Goal: Task Accomplishment & Management: Manage account settings

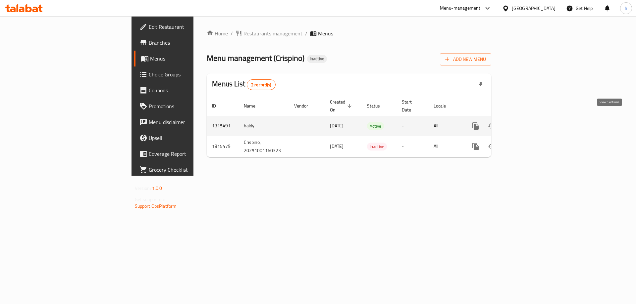
click at [527, 122] on icon "enhanced table" at bounding box center [523, 126] width 8 height 8
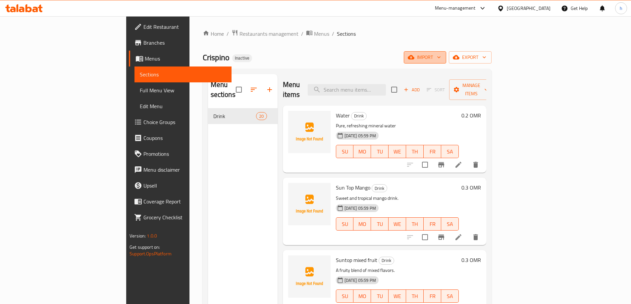
click at [441, 57] on span "import" at bounding box center [425, 57] width 32 height 8
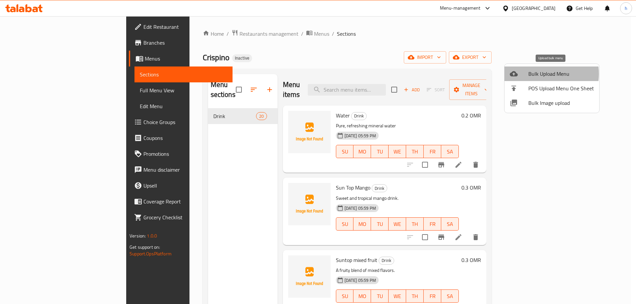
click at [540, 74] on span "Bulk Upload Menu" at bounding box center [561, 74] width 66 height 8
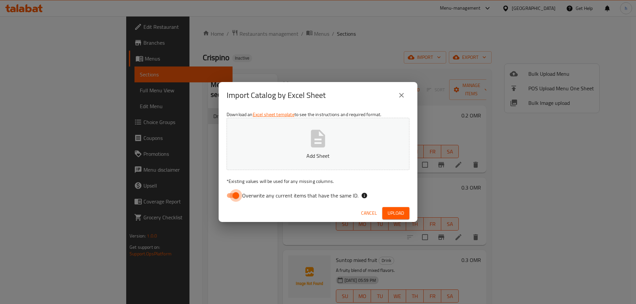
click at [235, 194] on input "Overwrite any current items that have the same ID." at bounding box center [236, 195] width 38 height 13
checkbox input "false"
click at [393, 214] on span "Upload" at bounding box center [396, 213] width 17 height 8
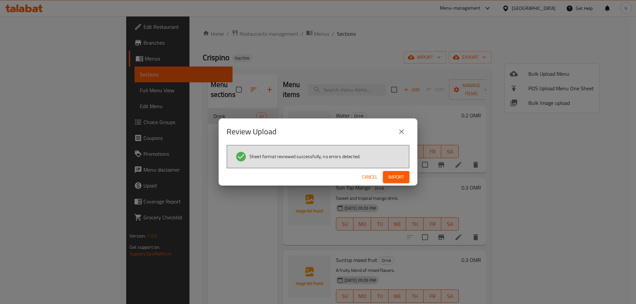
click at [397, 179] on span "Import" at bounding box center [396, 177] width 16 height 8
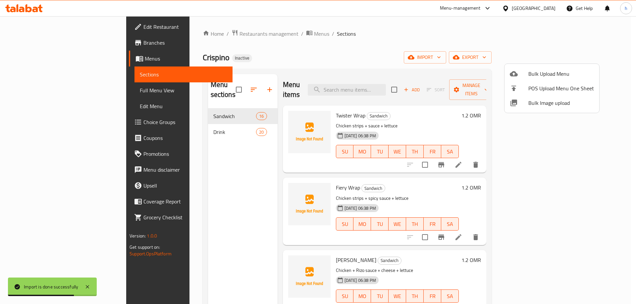
click at [199, 104] on div at bounding box center [318, 152] width 636 height 304
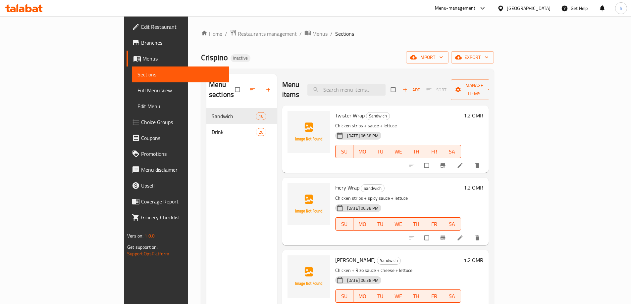
click at [137, 87] on span "Full Menu View" at bounding box center [180, 90] width 86 height 8
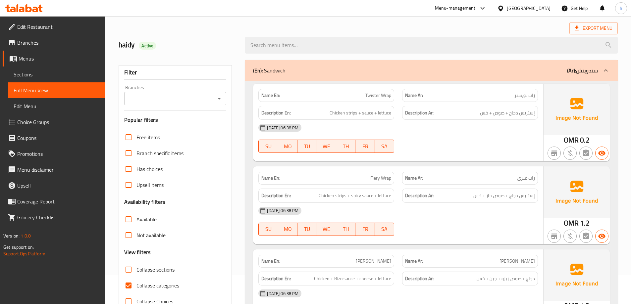
scroll to position [33, 0]
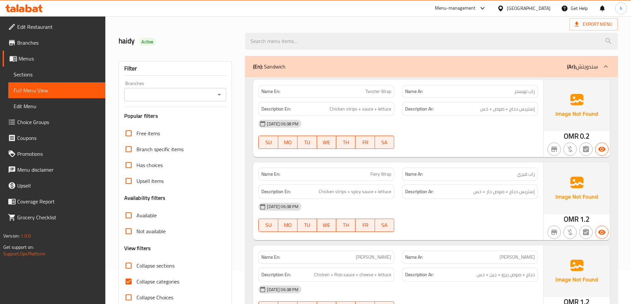
click at [130, 281] on input "Collapse categories" at bounding box center [129, 282] width 16 height 16
checkbox input "false"
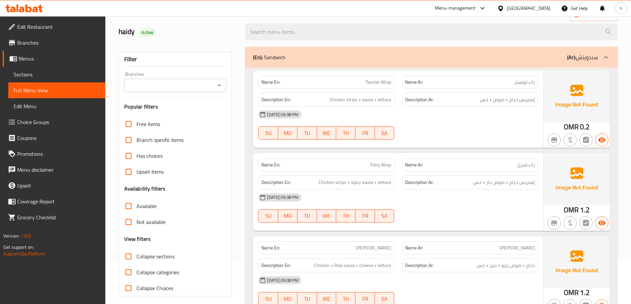
scroll to position [0, 0]
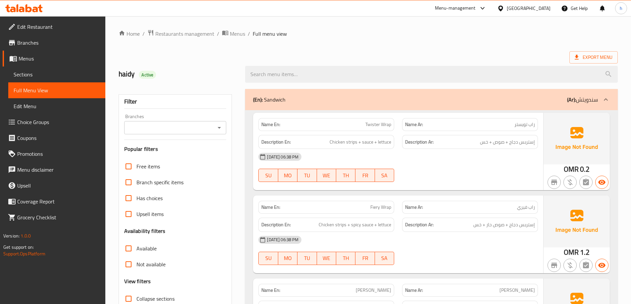
drag, startPoint x: 344, startPoint y: 51, endPoint x: 386, endPoint y: 39, distance: 43.6
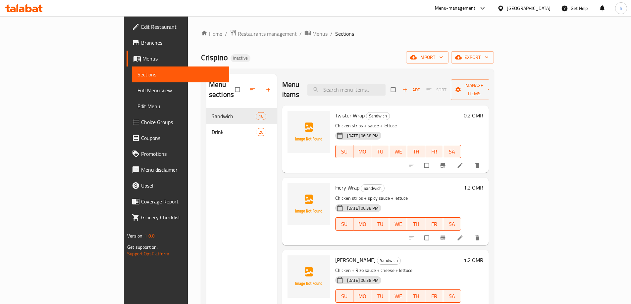
click at [483, 111] on h6 "0.2 OMR" at bounding box center [474, 115] width 20 height 9
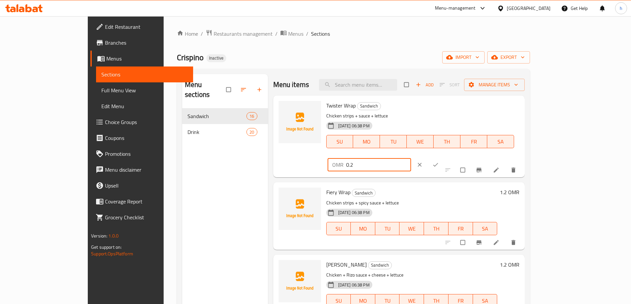
click at [411, 158] on input "0.2" at bounding box center [378, 164] width 65 height 13
type input "1.2"
click at [444, 158] on button "ok" at bounding box center [436, 165] width 16 height 15
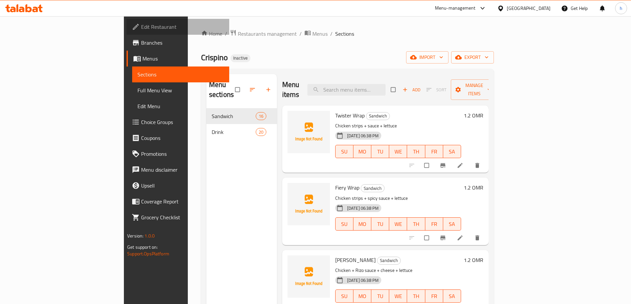
click at [141, 29] on span "Edit Restaurant" at bounding box center [182, 27] width 83 height 8
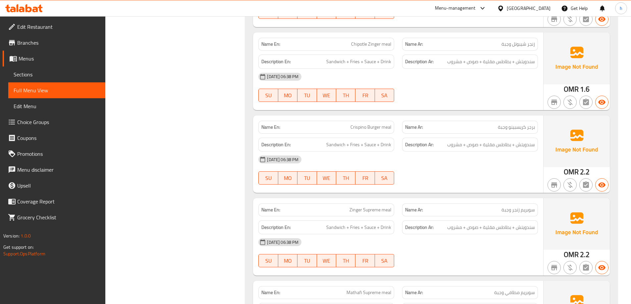
scroll to position [961, 0]
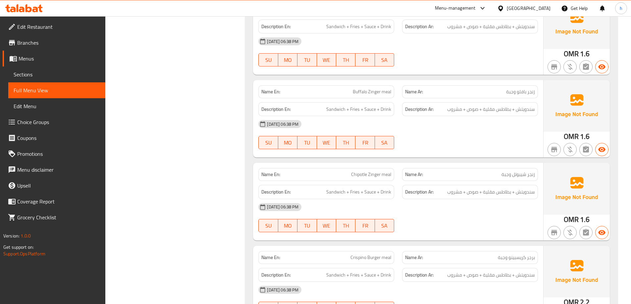
drag, startPoint x: 474, startPoint y: 168, endPoint x: 205, endPoint y: 143, distance: 270.7
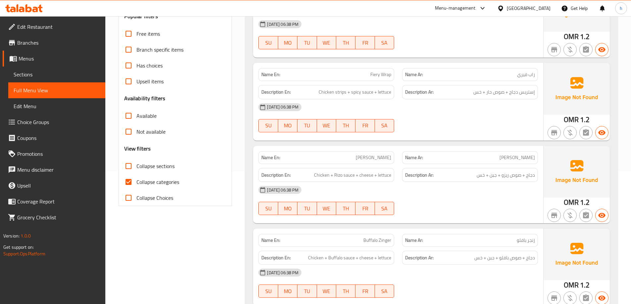
scroll to position [132, 0]
click at [131, 167] on input "Collapse sections" at bounding box center [129, 167] width 16 height 16
checkbox input "true"
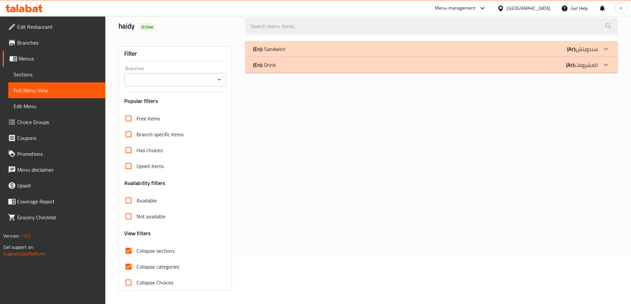
scroll to position [48, 0]
click at [128, 180] on h3 "Availability filters" at bounding box center [144, 184] width 41 height 8
click at [127, 264] on input "Collapse categories" at bounding box center [129, 267] width 16 height 16
checkbox input "false"
click at [342, 51] on div "(En): Sandwich (Ar): سندويتش" at bounding box center [425, 49] width 345 height 8
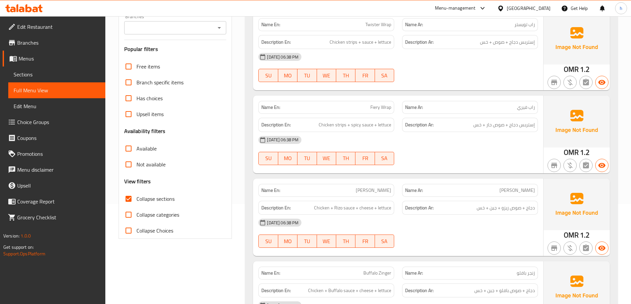
scroll to position [0, 0]
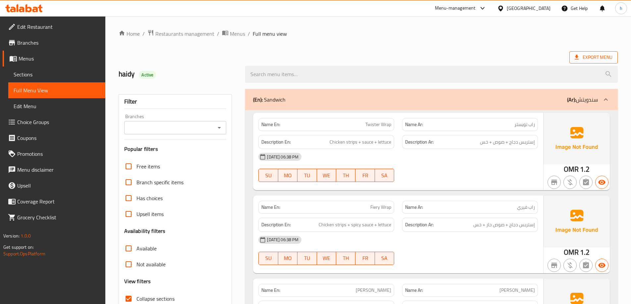
click at [580, 56] on icon at bounding box center [576, 57] width 7 height 7
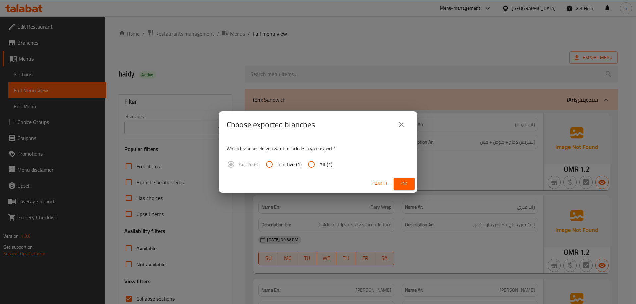
click at [312, 164] on input "All (1)" at bounding box center [311, 165] width 16 height 16
radio input "true"
click at [408, 185] on span "Ok" at bounding box center [404, 184] width 11 height 8
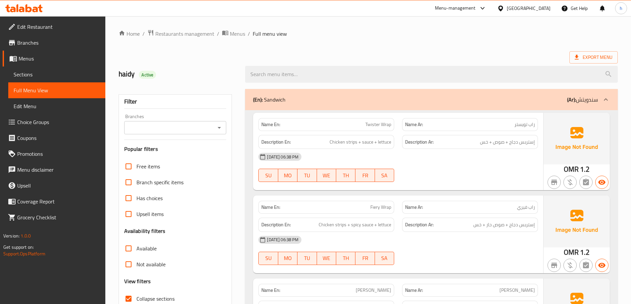
click at [64, 27] on span "Edit Restaurant" at bounding box center [58, 27] width 83 height 8
